Goal: Transaction & Acquisition: Purchase product/service

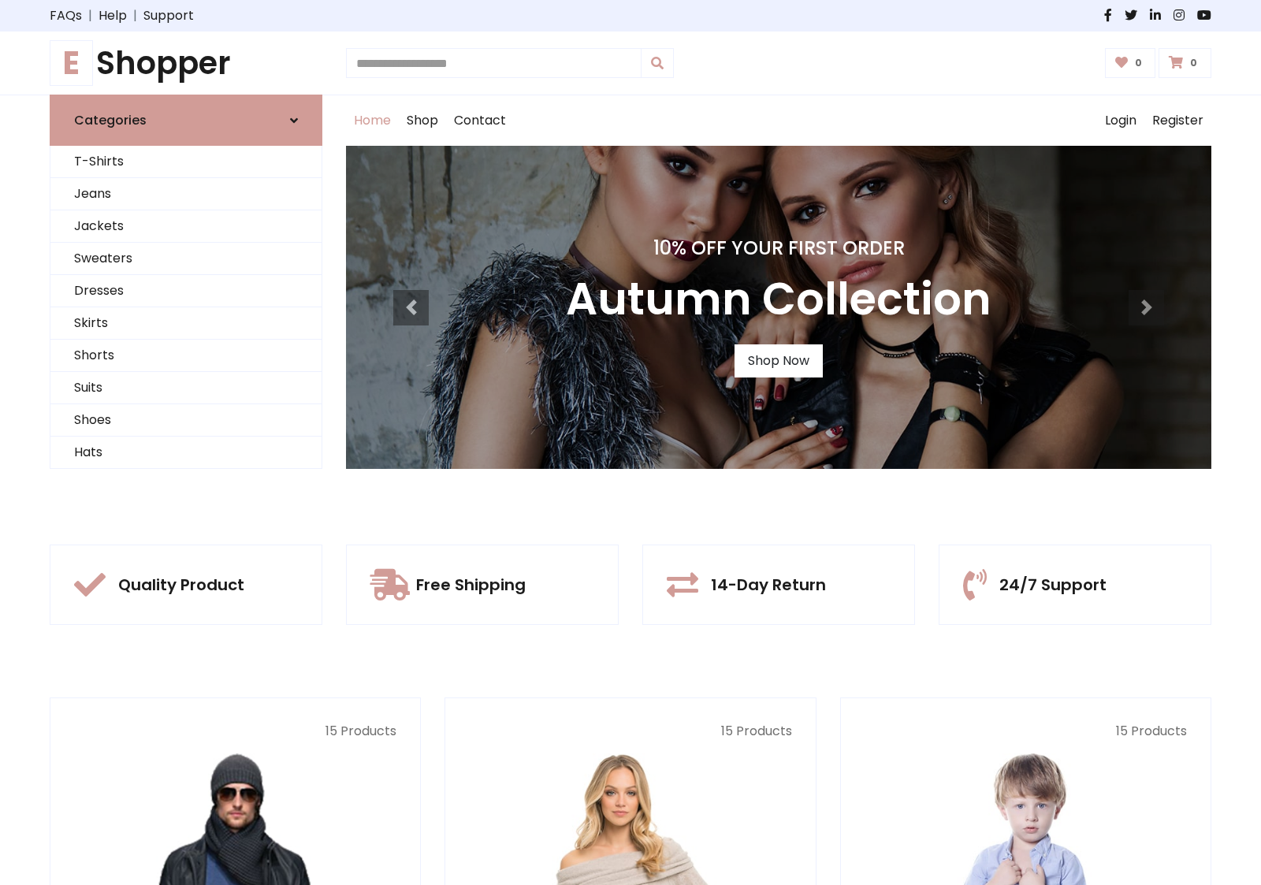
click at [630, 442] on div "10% Off Your First Order Autumn Collection Shop Now" at bounding box center [778, 307] width 865 height 323
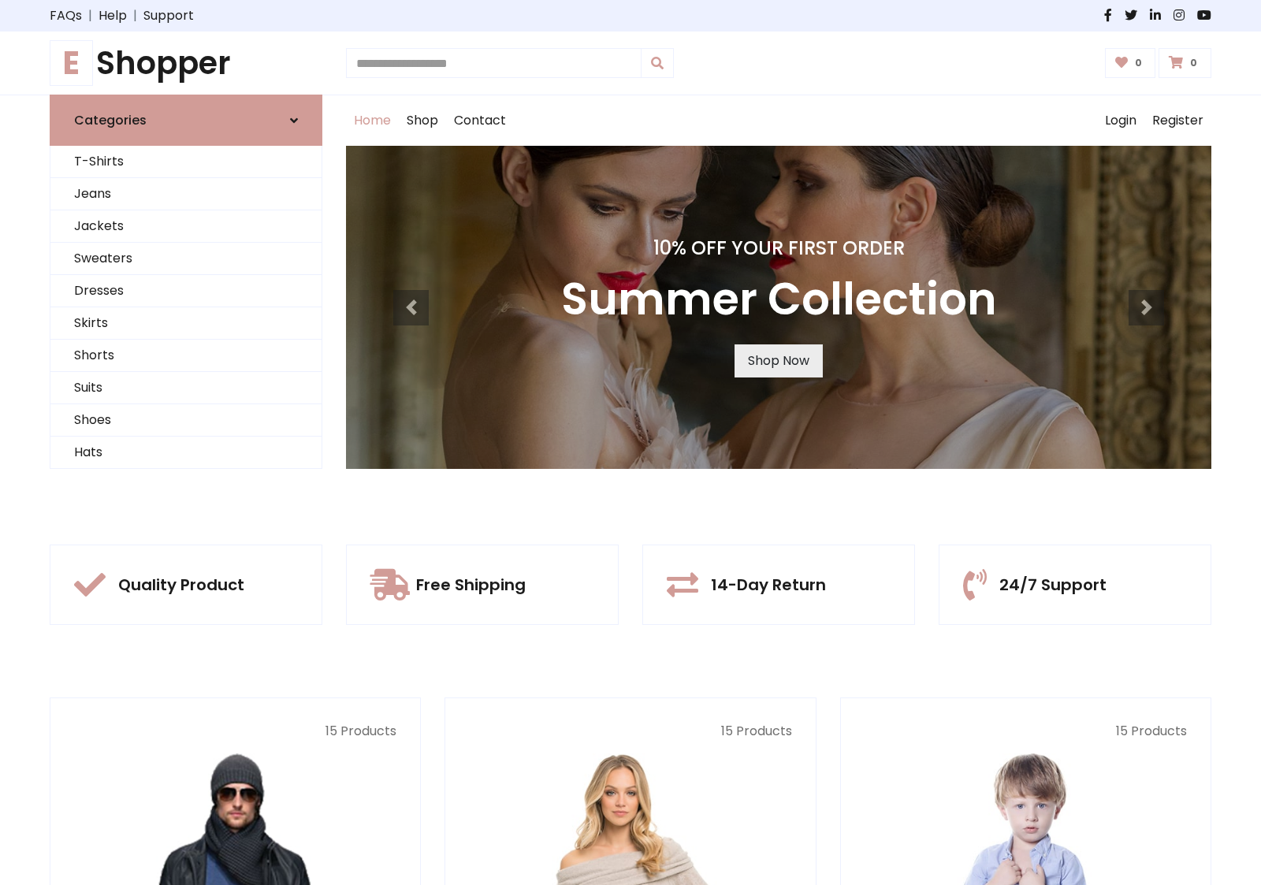
click at [778, 360] on link "Shop Now" at bounding box center [778, 360] width 88 height 33
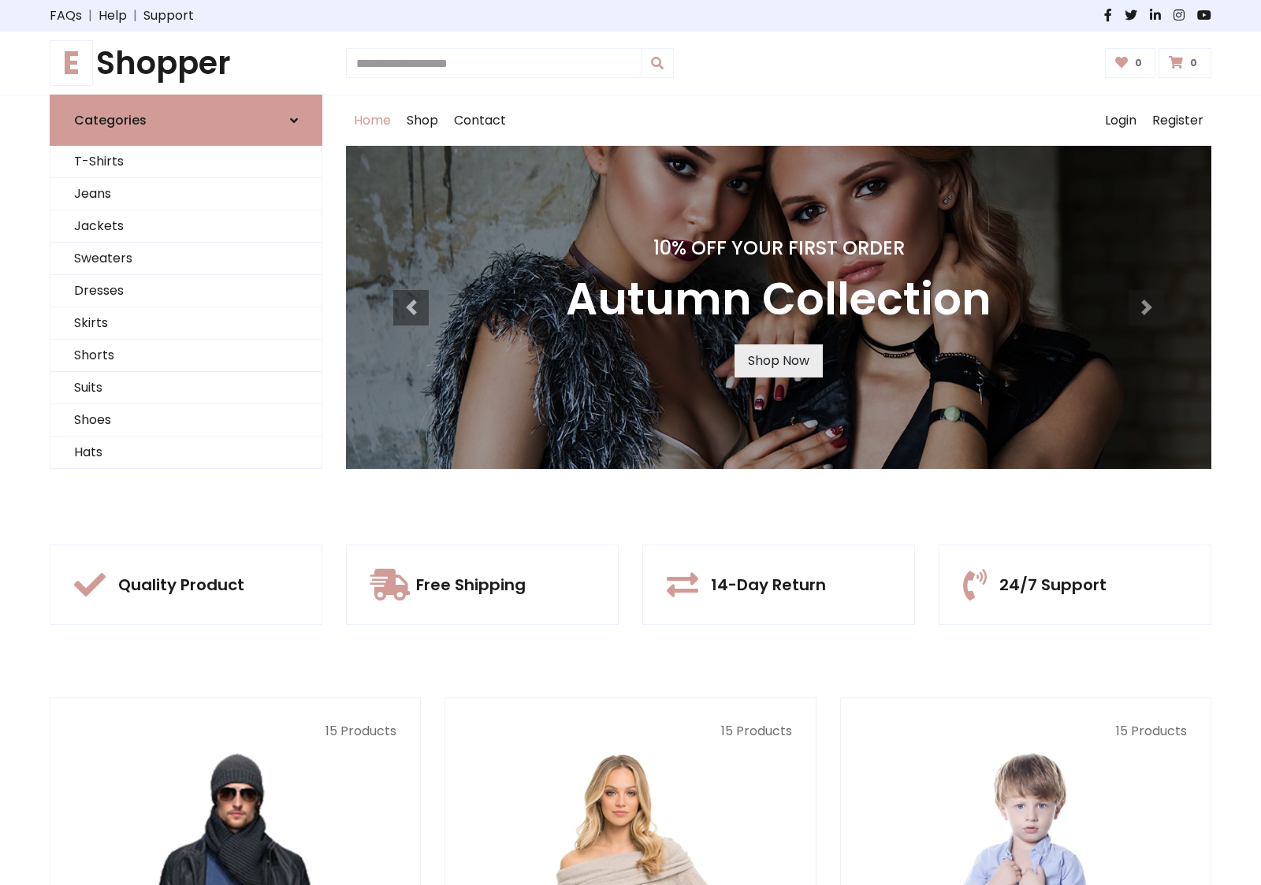
click at [778, 360] on link "Shop Now" at bounding box center [778, 360] width 88 height 33
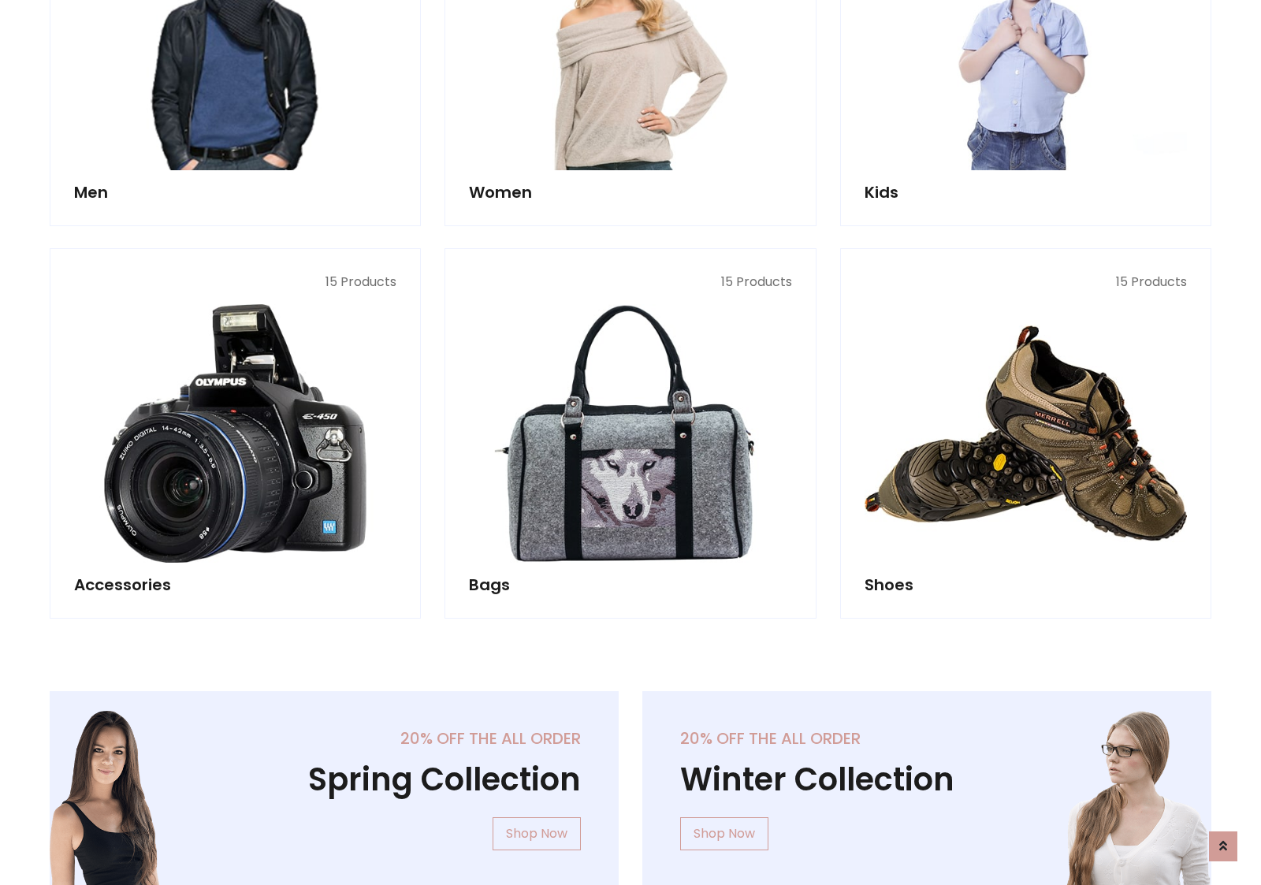
scroll to position [1571, 0]
